Goal: Information Seeking & Learning: Learn about a topic

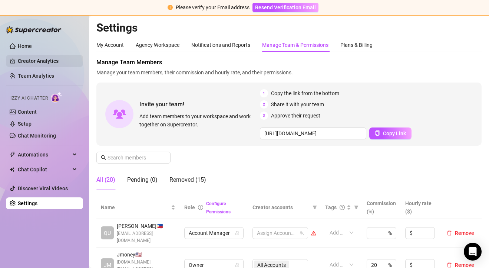
click at [41, 57] on link "Creator Analytics" at bounding box center [47, 61] width 59 height 12
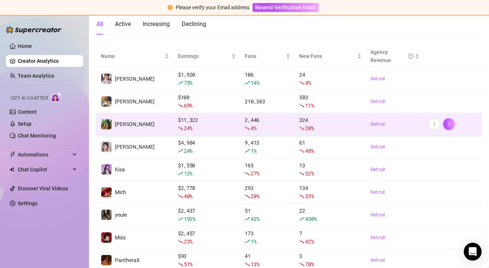
scroll to position [75, 0]
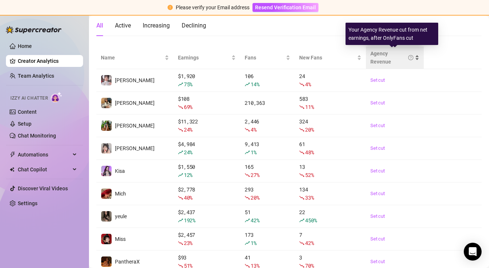
click at [384, 57] on div "Agency Revenue" at bounding box center [392, 57] width 43 height 16
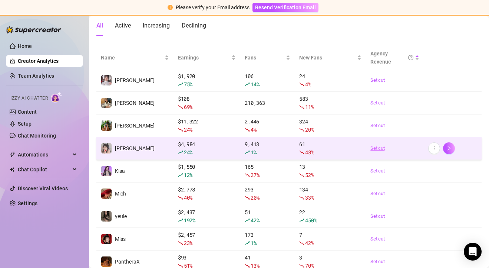
click at [384, 149] on link "Set cut" at bounding box center [395, 147] width 49 height 7
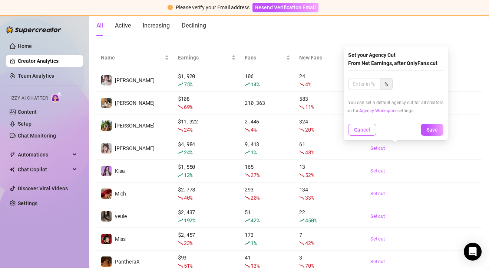
click at [368, 126] on button "Cancel" at bounding box center [362, 130] width 28 height 12
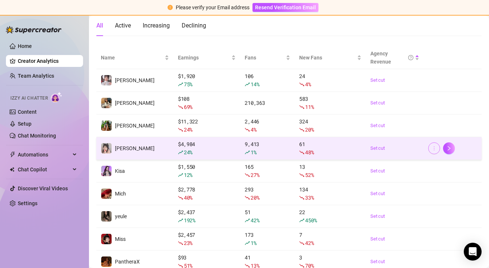
click at [436, 147] on icon "more" at bounding box center [434, 147] width 5 height 5
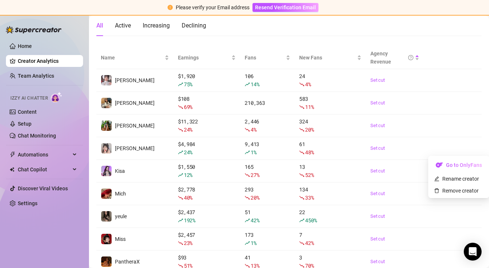
click at [424, 40] on div "All Active Increasing Declining" at bounding box center [289, 28] width 386 height 27
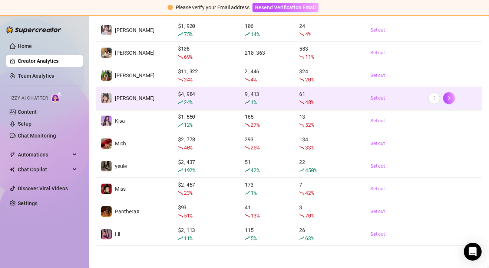
scroll to position [0, 0]
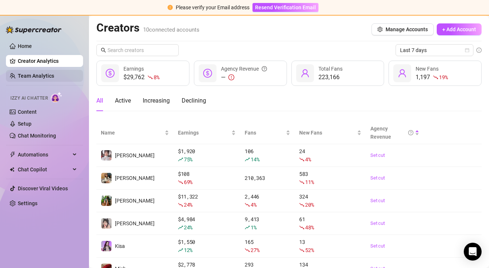
click at [46, 75] on link "Team Analytics" at bounding box center [36, 76] width 36 height 6
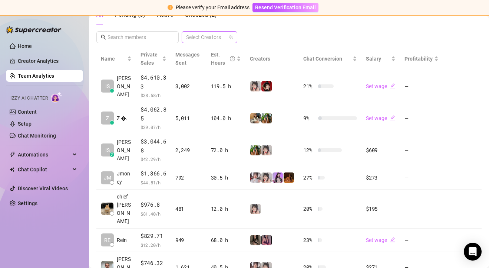
scroll to position [156, 0]
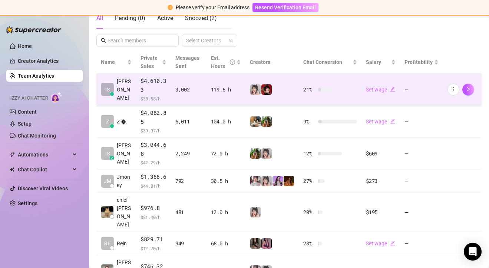
click at [153, 90] on span "$4,610.33" at bounding box center [154, 84] width 26 height 17
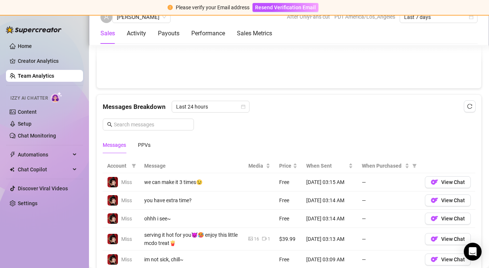
scroll to position [435, 0]
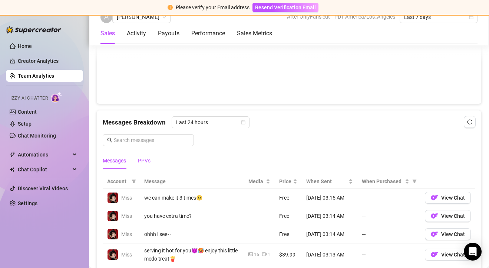
click at [147, 160] on div "PPVs" at bounding box center [144, 160] width 13 height 8
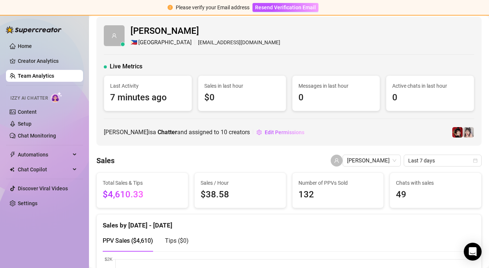
scroll to position [0, 0]
